Goal: Task Accomplishment & Management: Manage account settings

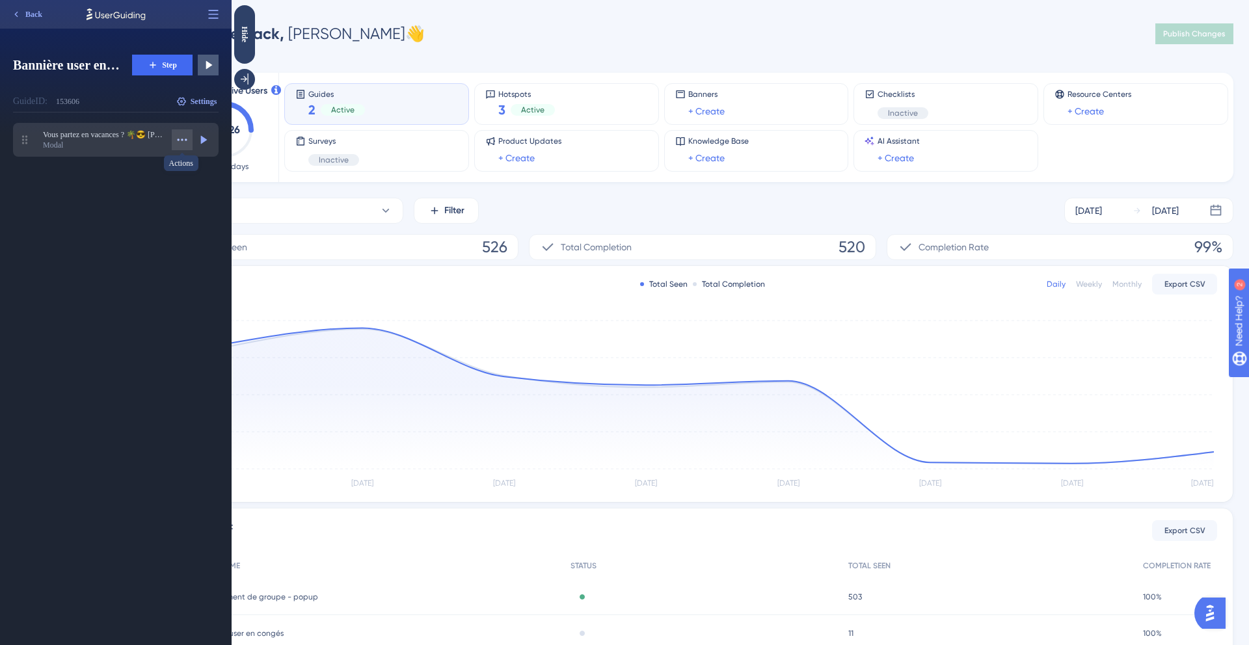
click at [180, 139] on icon at bounding box center [182, 139] width 13 height 13
click at [211, 186] on div "Vous partez en vacances ? 🌴😎 Passez le relais à un collègue en l’invitant à sui…" at bounding box center [121, 384] width 216 height 522
click at [204, 144] on icon at bounding box center [202, 139] width 13 height 13
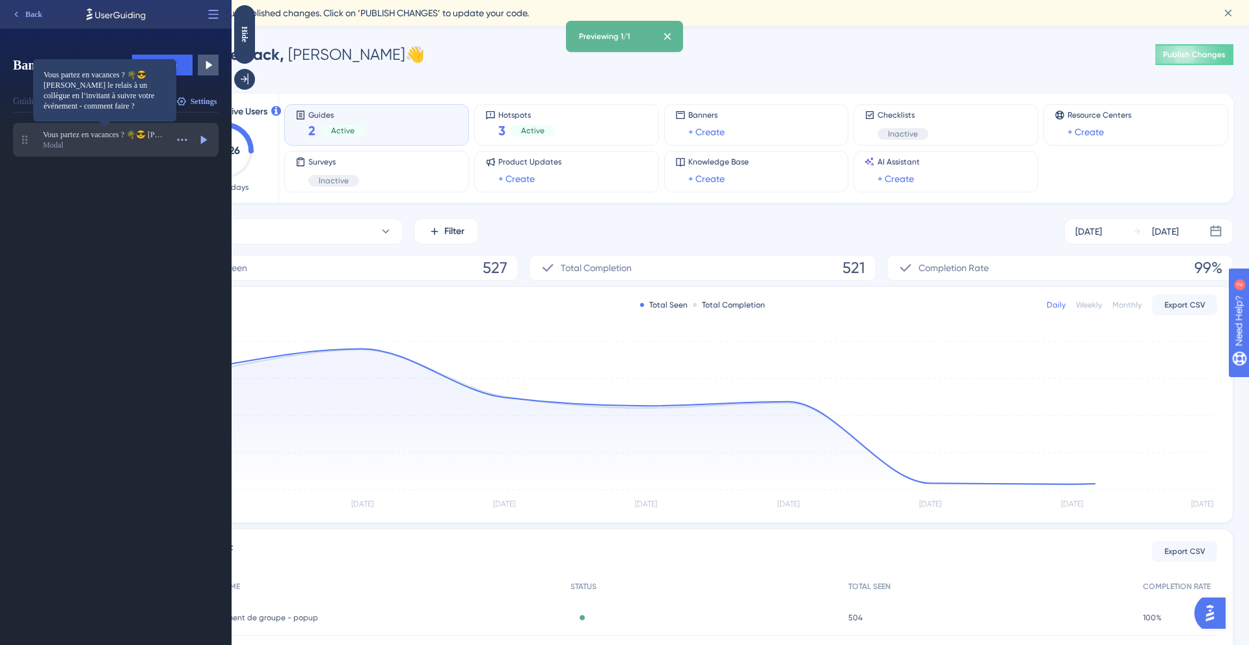
click at [140, 139] on span "Vous partez en vacances ? 🌴😎 [PERSON_NAME] le relais à un collègue en l’invitan…" at bounding box center [105, 134] width 124 height 10
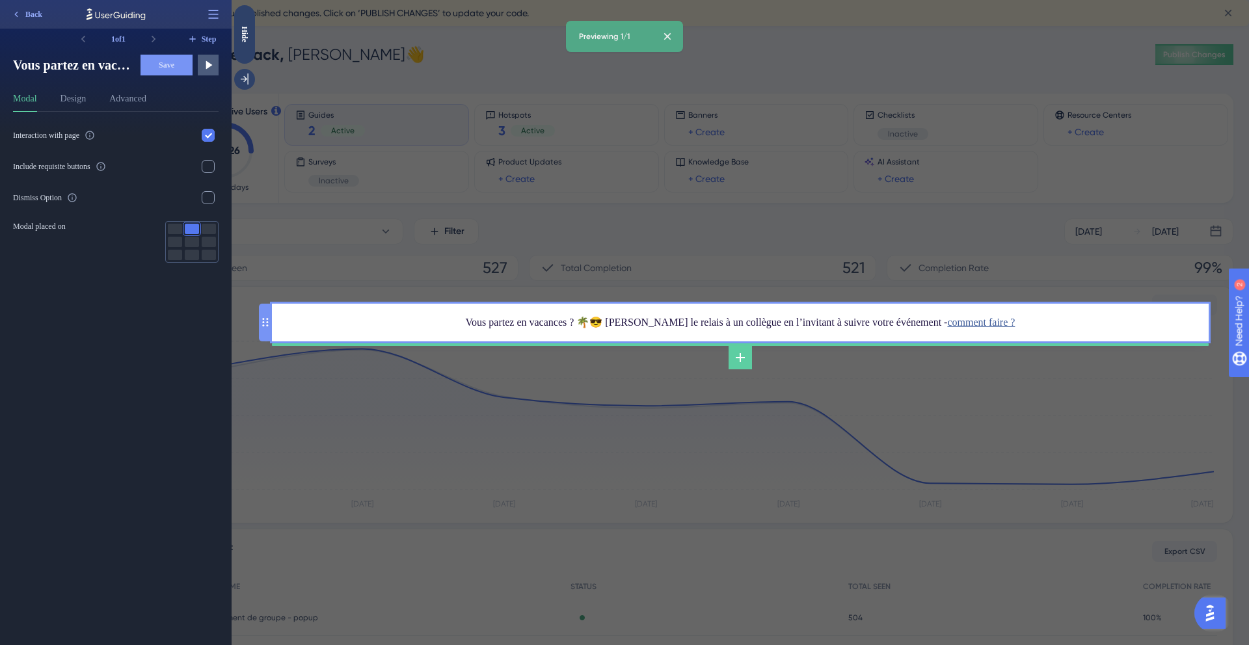
click at [621, 322] on div "Vous partez en vacances ? 🌴😎 Passez le relais à un collègue en l’invitant à sui…" at bounding box center [740, 322] width 916 height 17
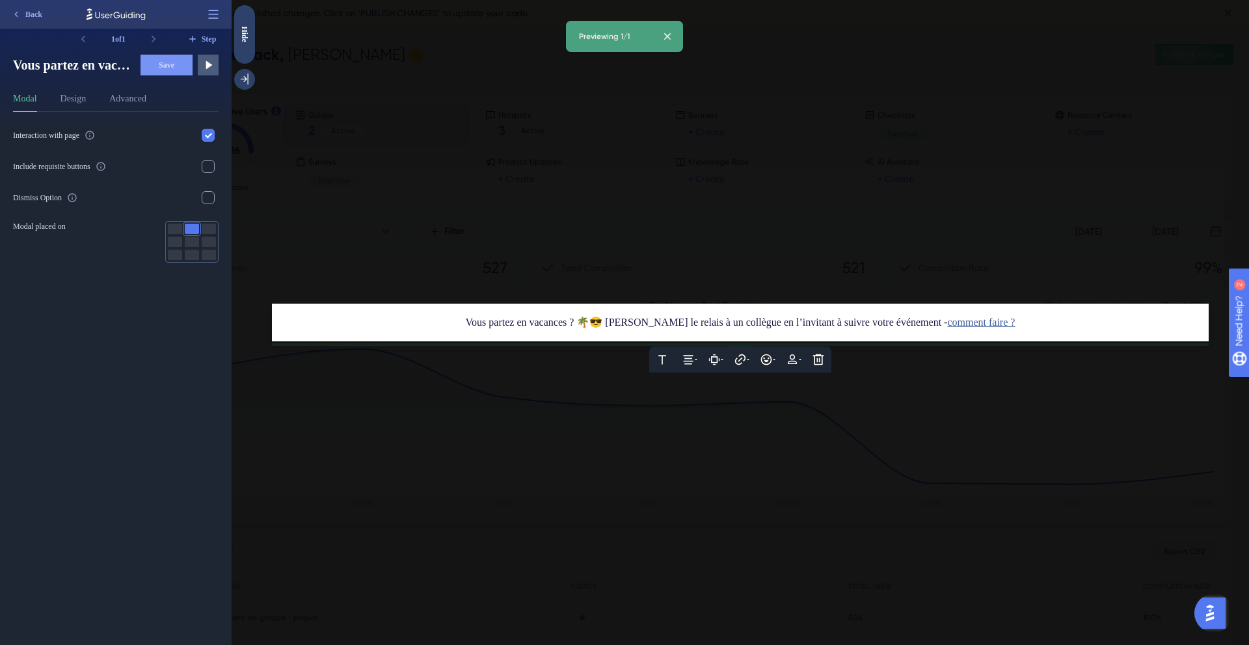
click at [621, 322] on span "Vous partez en vacances ? 🌴😎 [PERSON_NAME] le relais à un collègue en l’invitan…" at bounding box center [707, 322] width 482 height 11
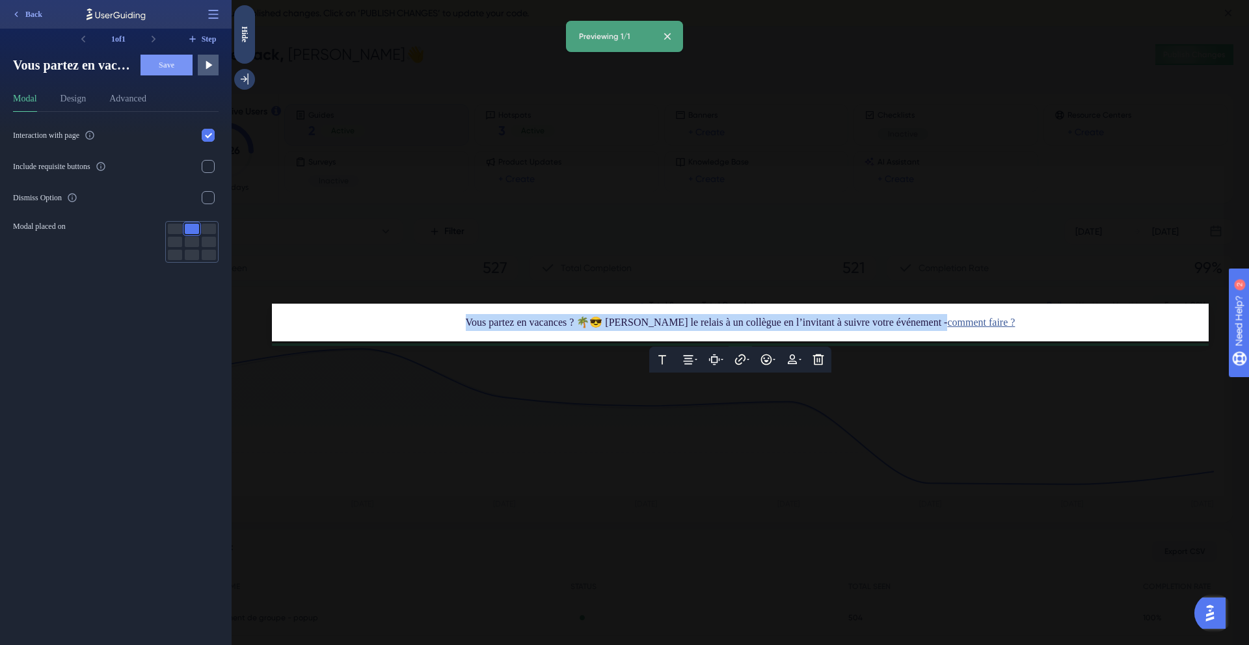
click at [621, 322] on span "Vous partez en vacances ? 🌴😎 [PERSON_NAME] le relais à un collègue en l’invitan…" at bounding box center [707, 322] width 482 height 11
click at [723, 324] on span "Vous partez en vacances ? 🌴😎 [PERSON_NAME] le relais à un collègue en l’invitan…" at bounding box center [707, 322] width 482 height 11
drag, startPoint x: 1048, startPoint y: 325, endPoint x: 436, endPoint y: 318, distance: 612.7
click at [436, 318] on div "Vous partez en vacances ? 🌴😎 Passez le relais à un collègue en l’invitant à sui…" at bounding box center [740, 322] width 916 height 17
copy div "Vous partez en vacances ? 🌴😎 Passez le relais à un collègue en l’invitant à sui…"
